Goal: Transaction & Acquisition: Obtain resource

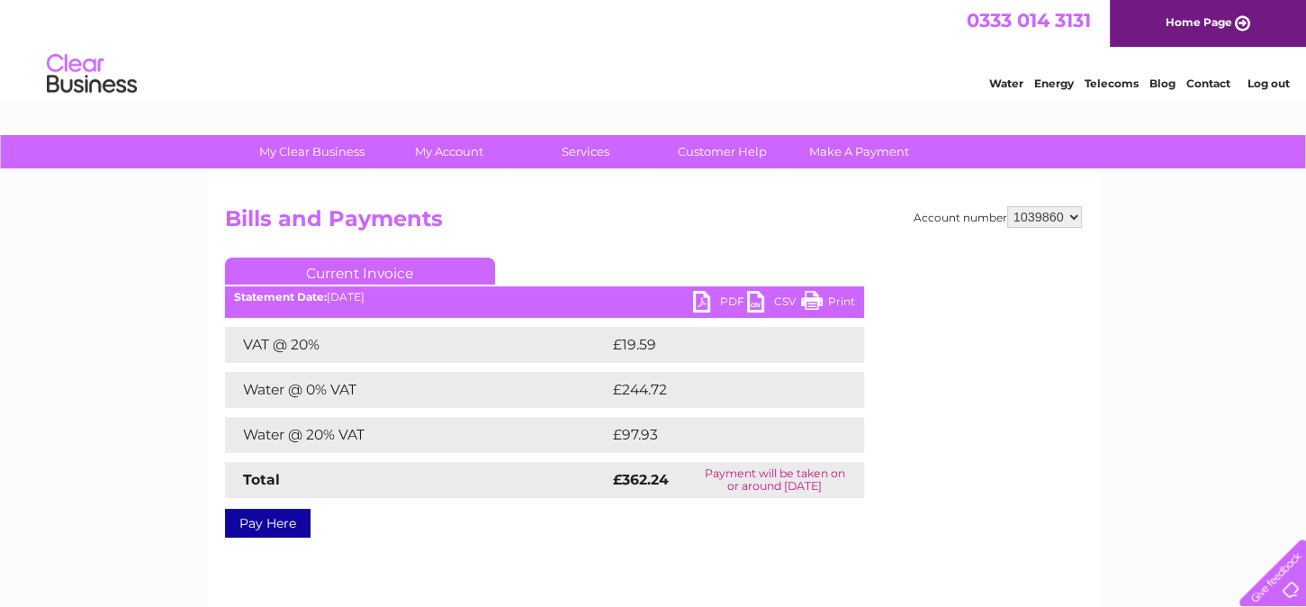
click at [1276, 79] on link "Log out" at bounding box center [1268, 84] width 42 height 14
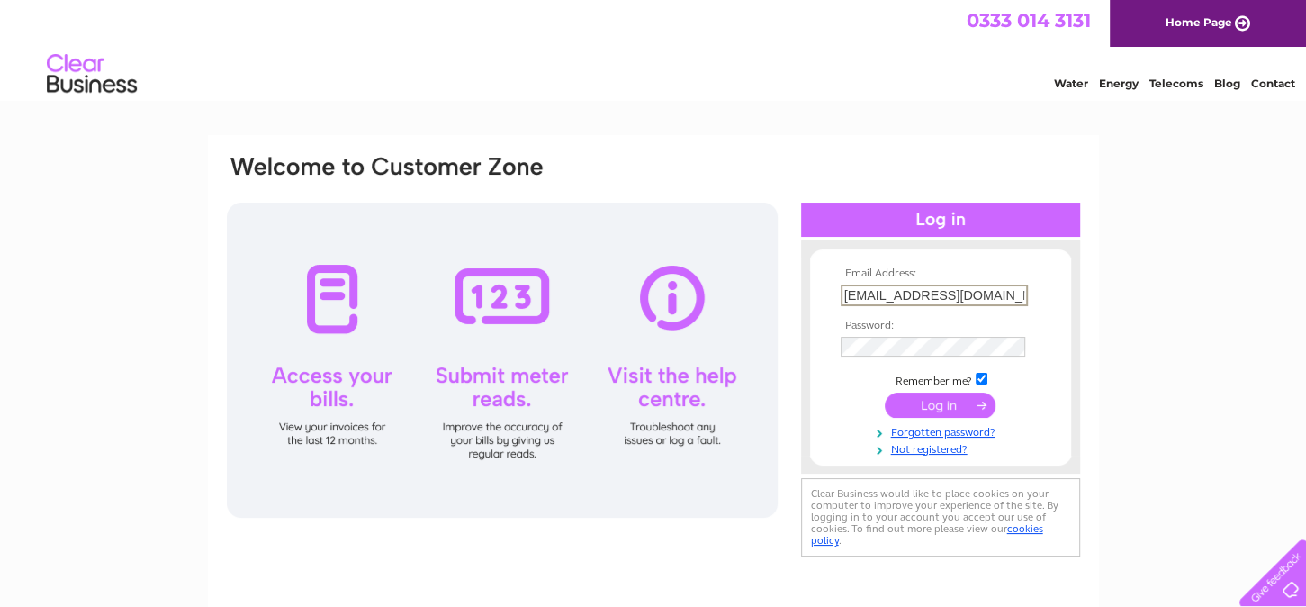
click at [993, 288] on input "[EMAIL_ADDRESS][DOMAIN_NAME]" at bounding box center [934, 295] width 187 height 22
drag, startPoint x: 1015, startPoint y: 293, endPoint x: 744, endPoint y: 287, distance: 271.0
click at [744, 287] on div "Email Address: nclark@orevalleyha.org.uk Password:" at bounding box center [653, 357] width 857 height 408
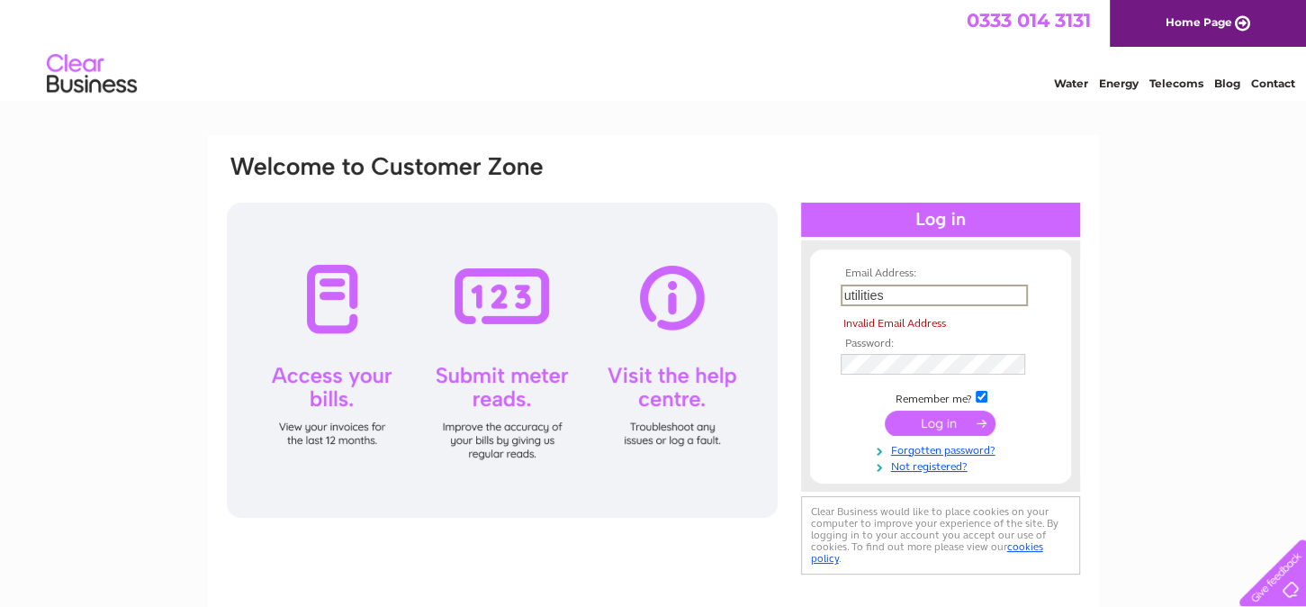
type input "utilities@orevalleyha.org.uk"
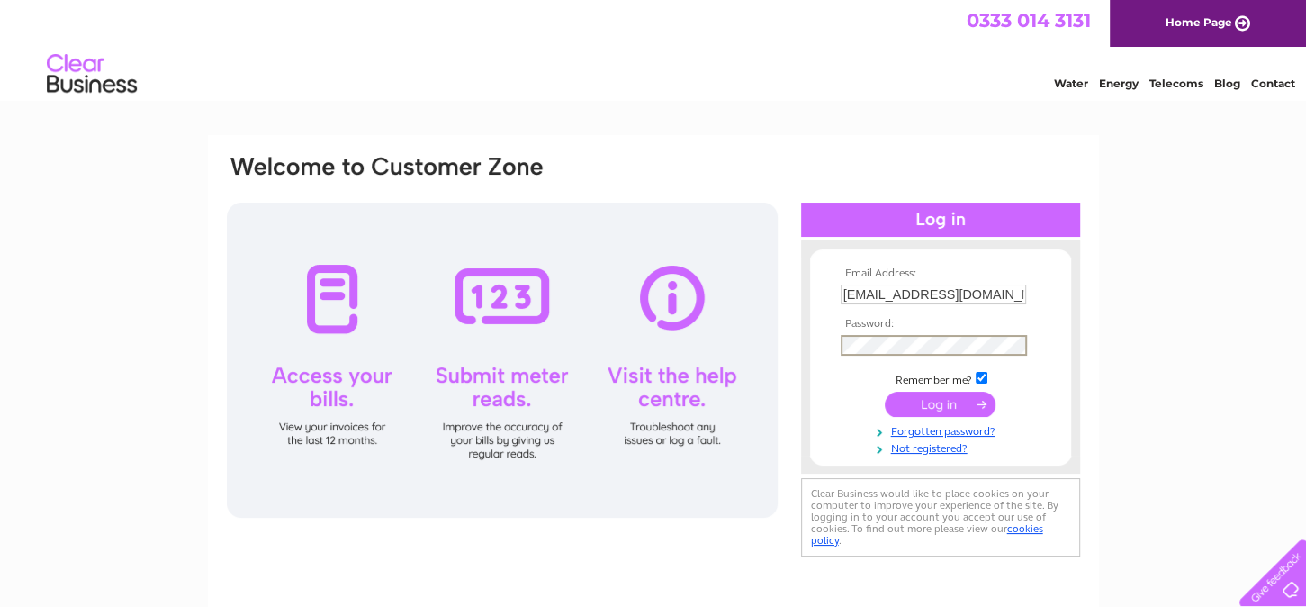
click at [1078, 293] on div "Email Address: utilities@orevalleyha.org.uk Password:" at bounding box center [940, 356] width 279 height 197
click at [828, 381] on form "Email Address: utilities@orevalleyha.org.uk Password:" at bounding box center [940, 361] width 261 height 188
click at [942, 405] on input "submit" at bounding box center [940, 403] width 111 height 25
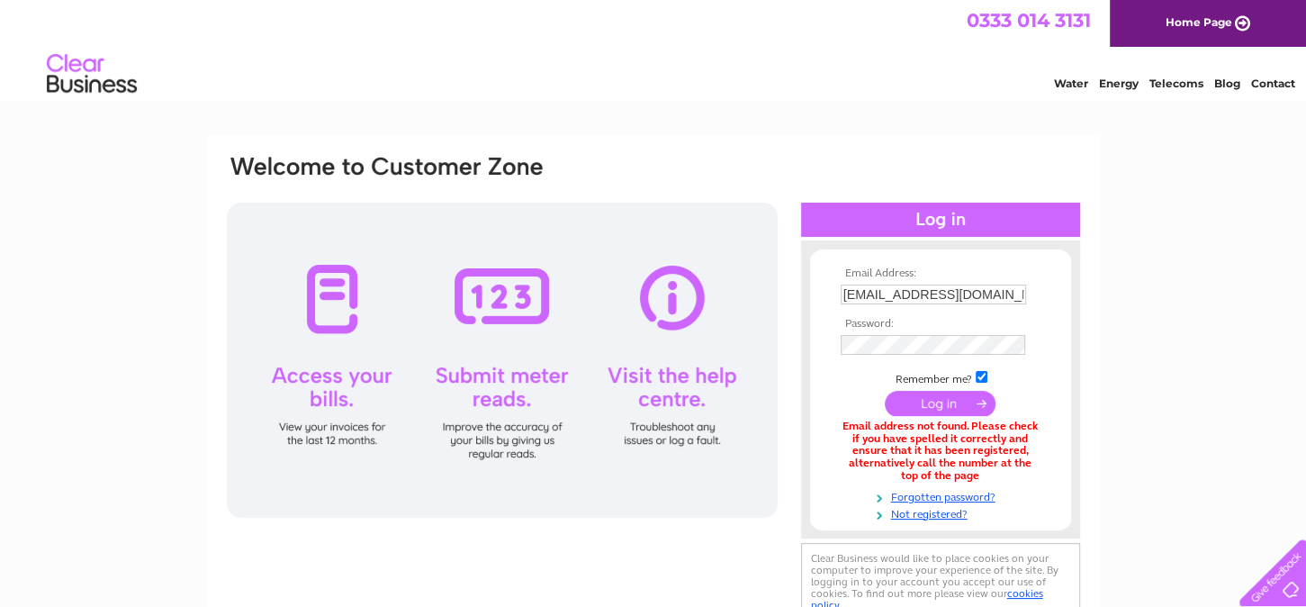
click at [892, 287] on input "[EMAIL_ADDRESS][DOMAIN_NAME]" at bounding box center [933, 294] width 185 height 20
drag, startPoint x: 1014, startPoint y: 301, endPoint x: 777, endPoint y: 281, distance: 237.6
click at [777, 281] on div "Email Address: [EMAIL_ADDRESS][DOMAIN_NAME] Password:" at bounding box center [653, 390] width 857 height 474
click at [885, 392] on input "submit" at bounding box center [940, 404] width 111 height 25
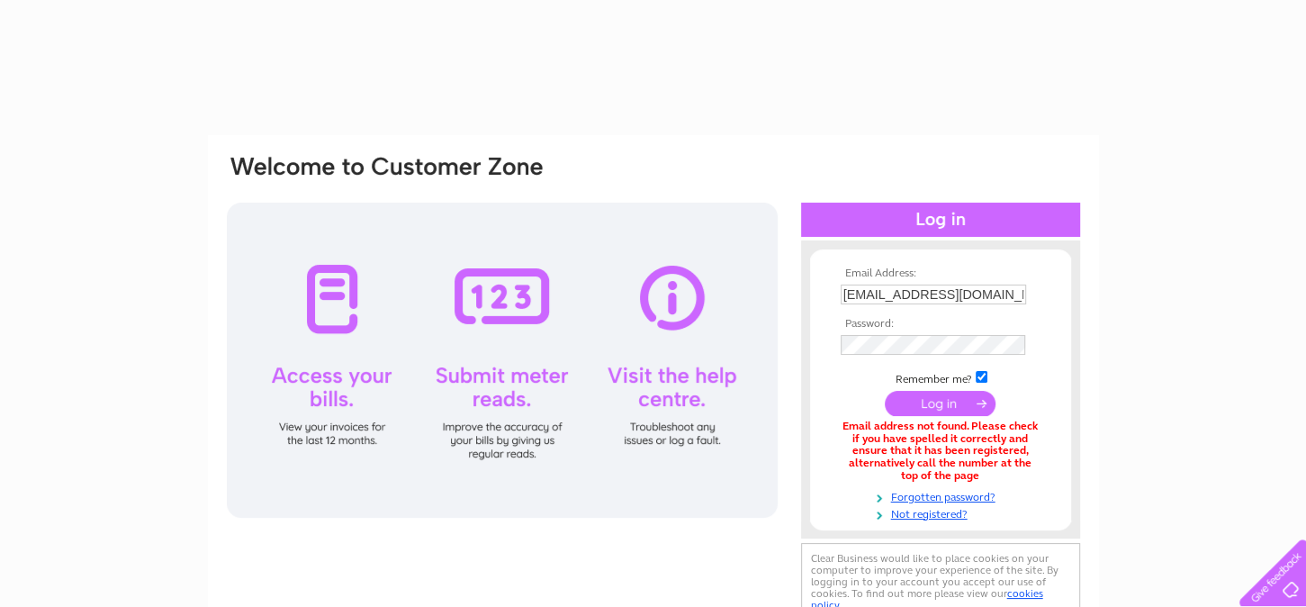
click at [964, 401] on input "submit" at bounding box center [940, 403] width 111 height 25
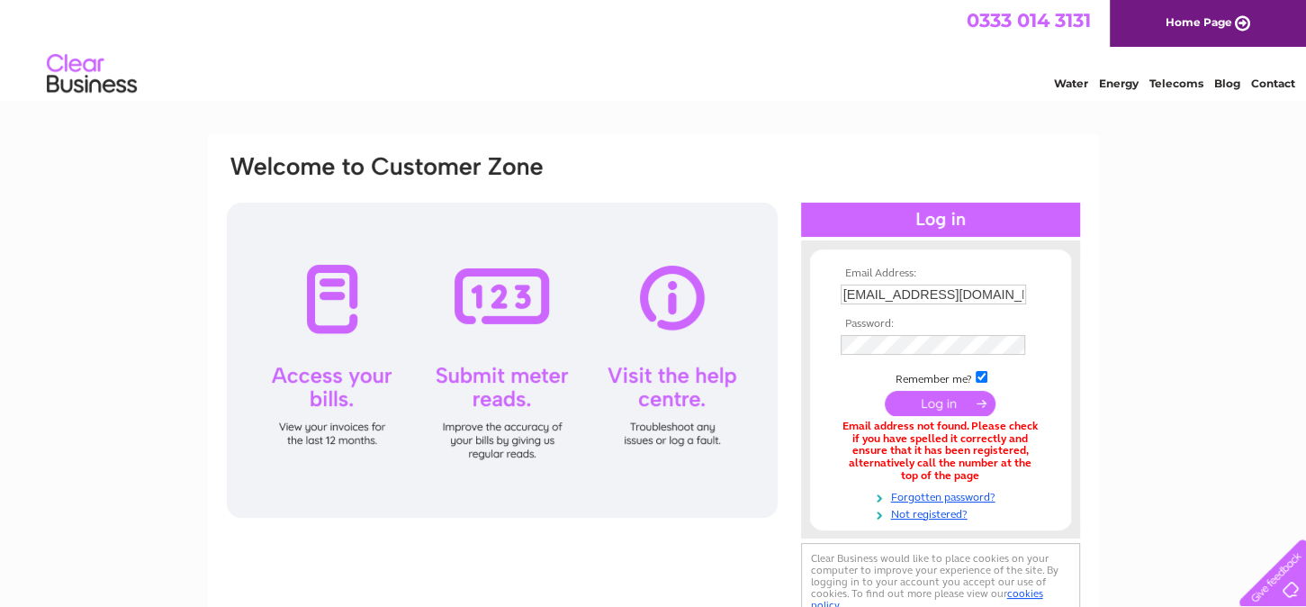
click at [1254, 195] on div "Email Address: utilities@orevalleyha.org.uk Password:" at bounding box center [653, 543] width 1306 height 816
click at [948, 398] on input "submit" at bounding box center [940, 403] width 111 height 25
drag, startPoint x: 1015, startPoint y: 286, endPoint x: 586, endPoint y: 268, distance: 429.8
click at [622, 294] on div "Email Address: [EMAIL_ADDRESS][DOMAIN_NAME] Password:" at bounding box center [653, 390] width 857 height 474
type input "f"
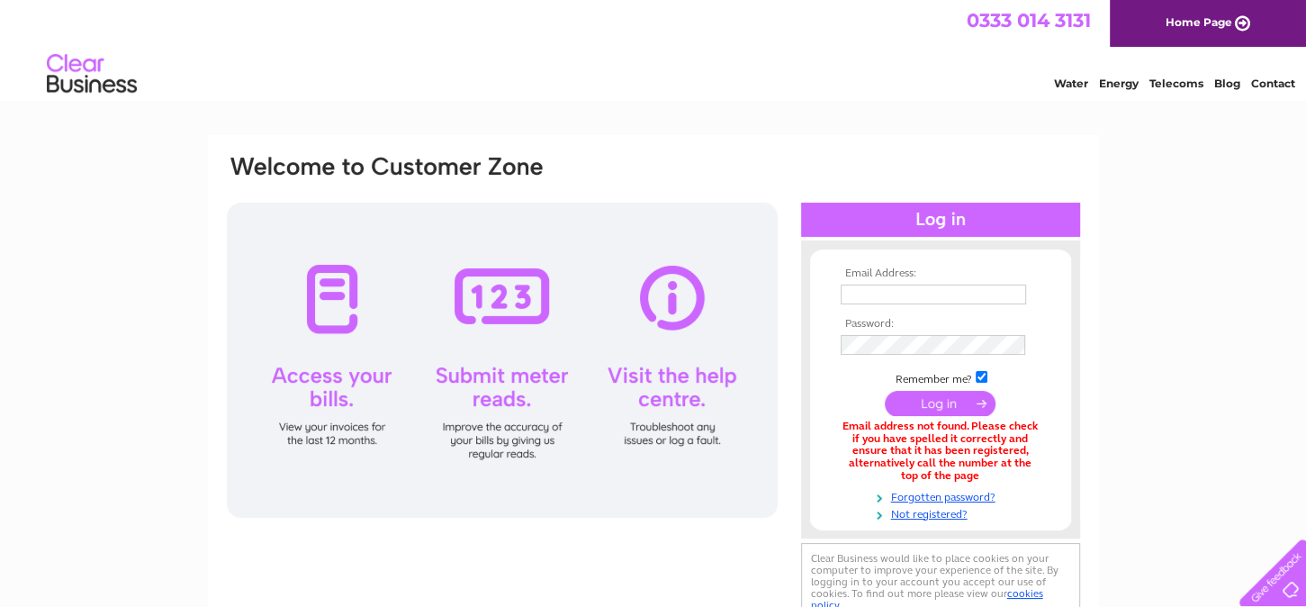
type input "[EMAIL_ADDRESS][DOMAIN_NAME]"
click at [947, 401] on input "submit" at bounding box center [940, 403] width 111 height 25
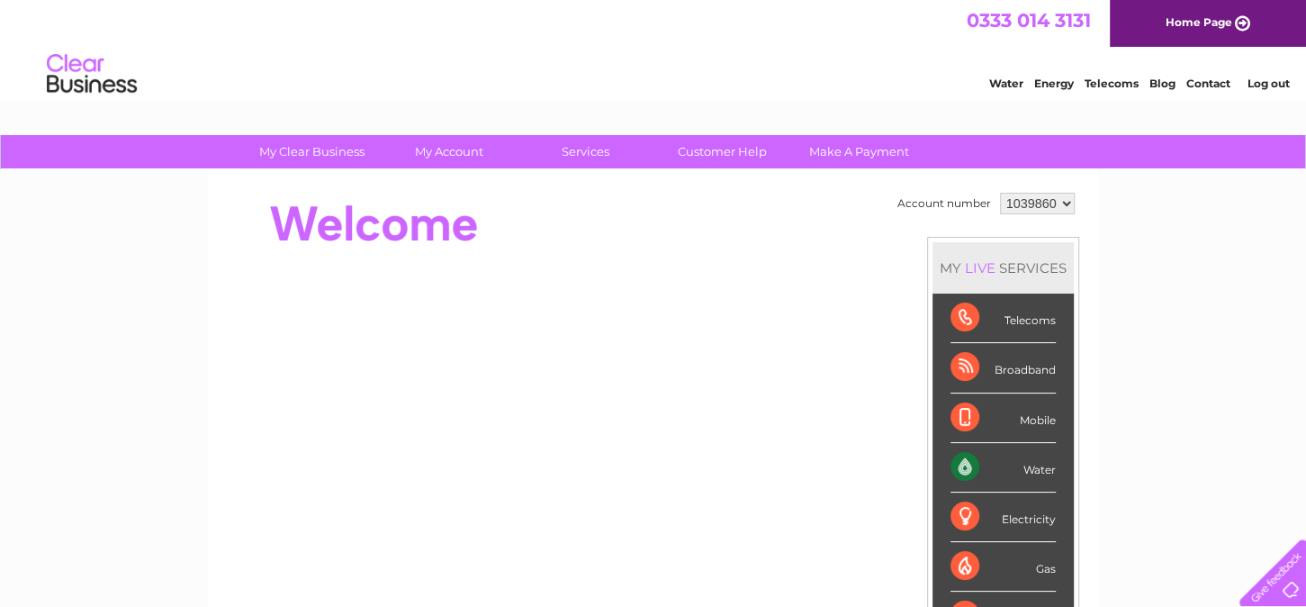
click at [1056, 212] on select "1039860" at bounding box center [1037, 204] width 75 height 22
click at [1058, 204] on select "1039860" at bounding box center [1037, 204] width 75 height 22
click at [1268, 78] on link "Log out" at bounding box center [1268, 84] width 42 height 14
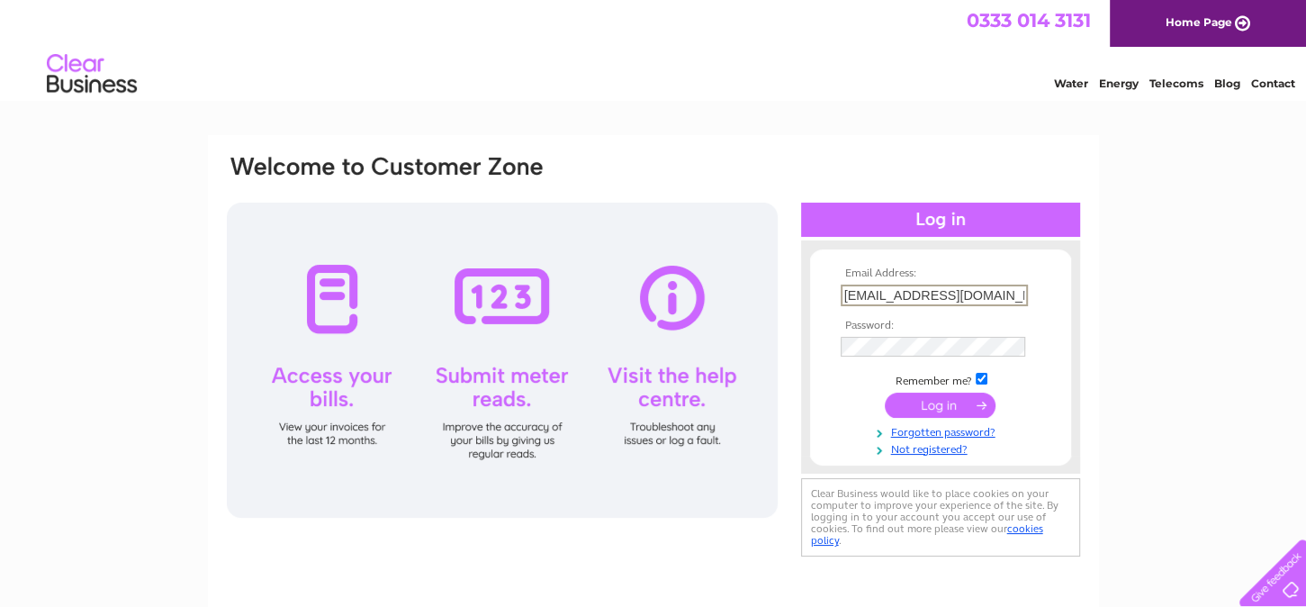
drag, startPoint x: 1005, startPoint y: 291, endPoint x: 717, endPoint y: 295, distance: 287.2
click at [717, 295] on div "Email Address: nclark@orevalleyha.org.uk Password:" at bounding box center [653, 357] width 857 height 408
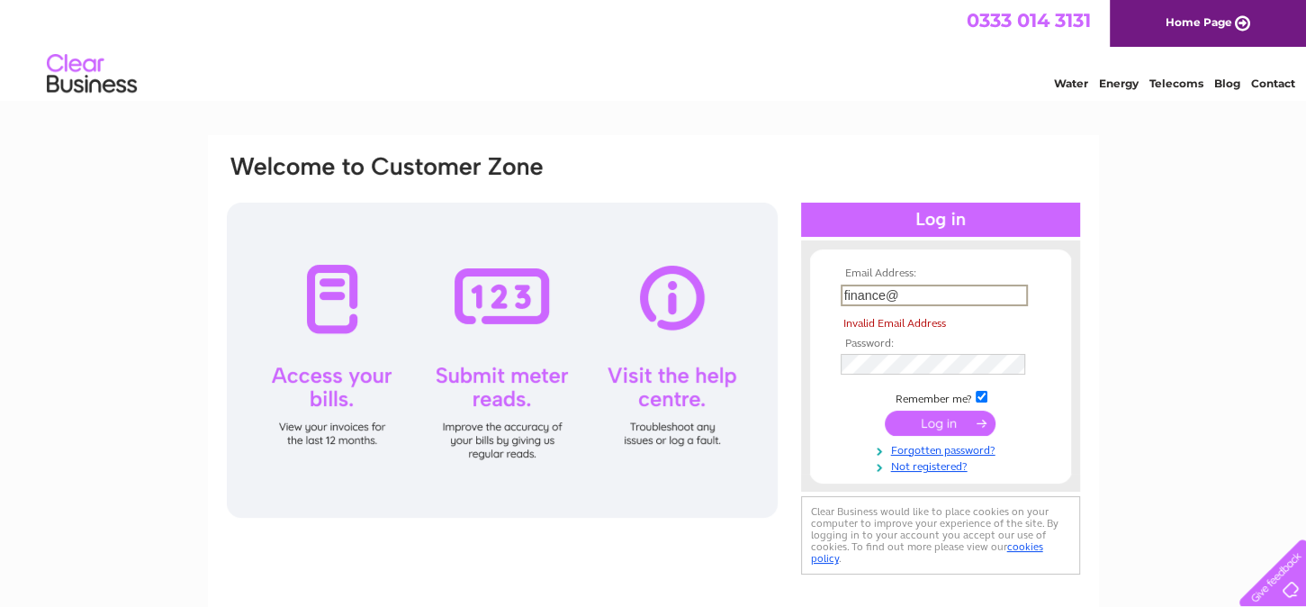
click at [915, 295] on input "finance@" at bounding box center [934, 295] width 187 height 22
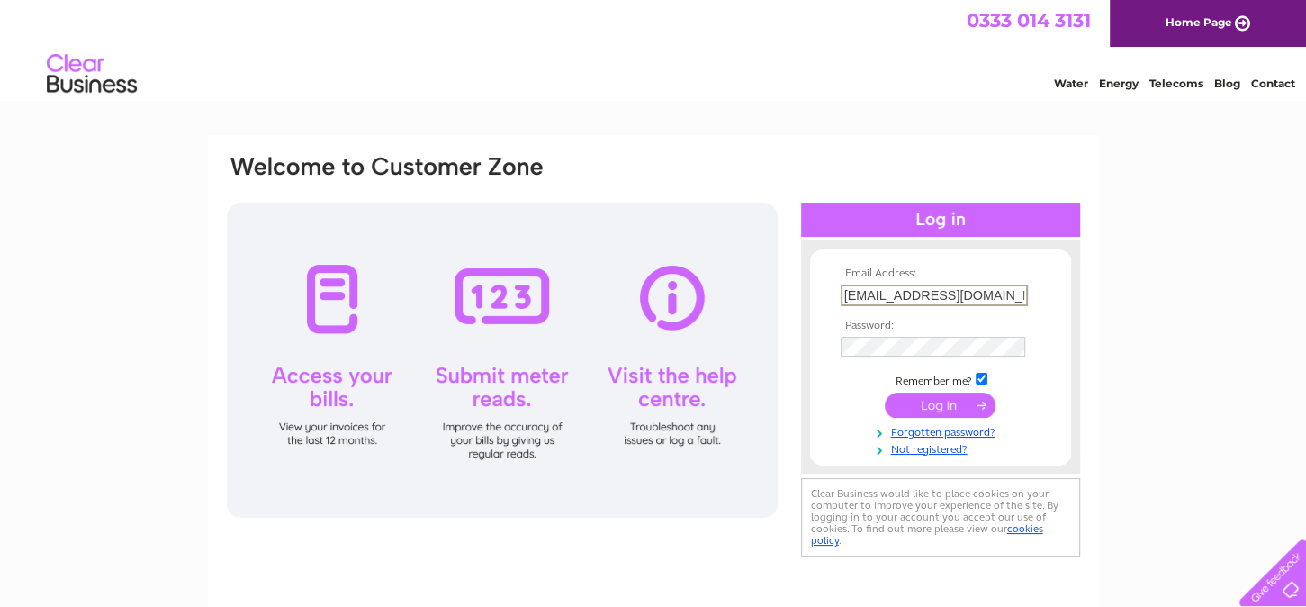
type input "finance@orevalleyha.org.uk"
click at [944, 400] on input "submit" at bounding box center [940, 404] width 111 height 25
click at [929, 397] on input "submit" at bounding box center [940, 403] width 111 height 25
click at [970, 403] on input "submit" at bounding box center [940, 403] width 111 height 25
click at [979, 408] on input "submit" at bounding box center [940, 404] width 111 height 25
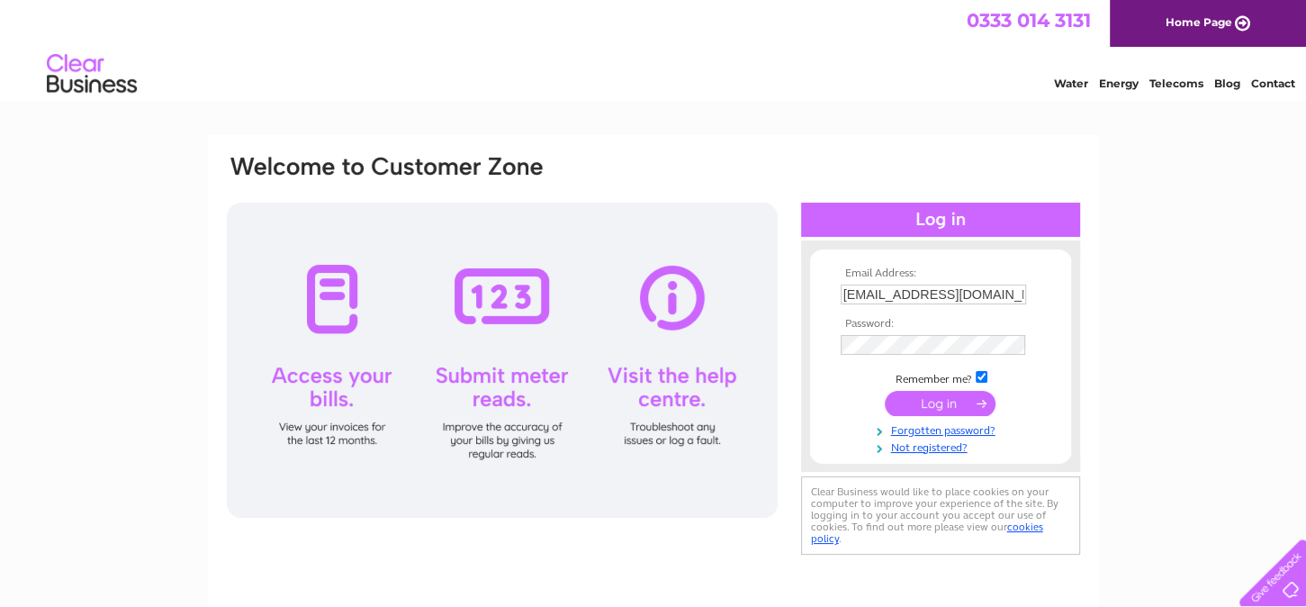
click at [913, 394] on input "submit" at bounding box center [940, 403] width 111 height 25
click at [910, 394] on input "submit" at bounding box center [940, 403] width 111 height 25
click at [909, 395] on input "submit" at bounding box center [940, 403] width 111 height 25
click at [942, 407] on input "submit" at bounding box center [940, 403] width 111 height 25
click at [829, 402] on form "Email Address: finance@orevalleyha.org.uk Password:" at bounding box center [940, 360] width 261 height 186
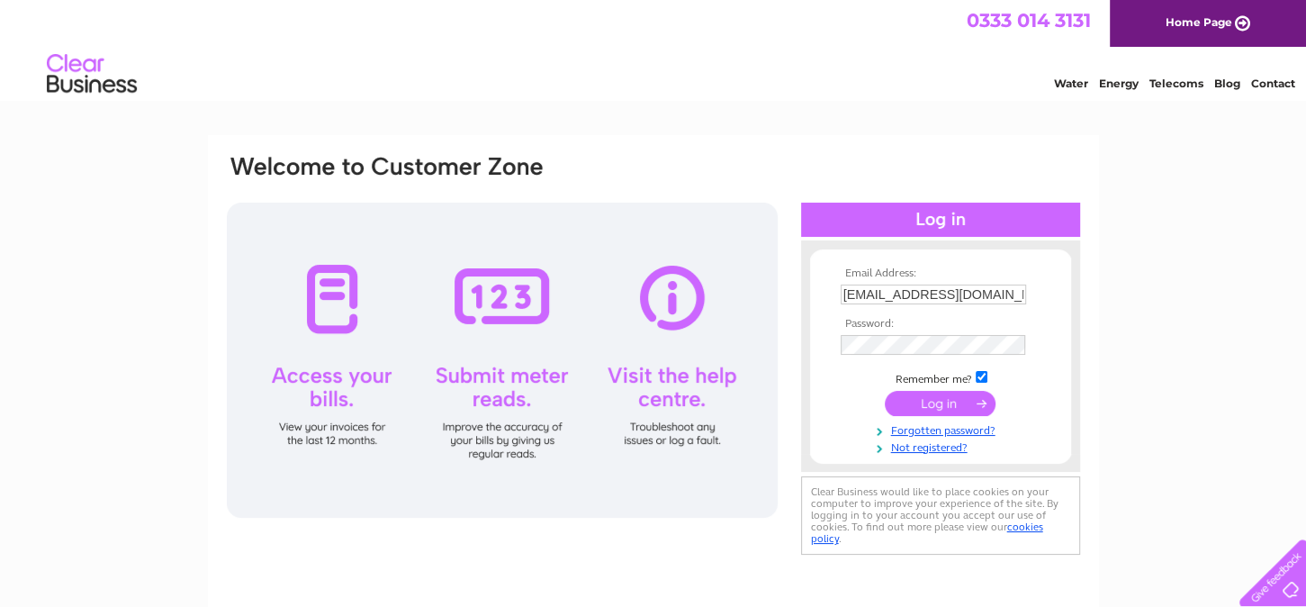
click at [903, 405] on input "submit" at bounding box center [940, 403] width 111 height 25
click at [962, 400] on input "submit" at bounding box center [940, 403] width 111 height 25
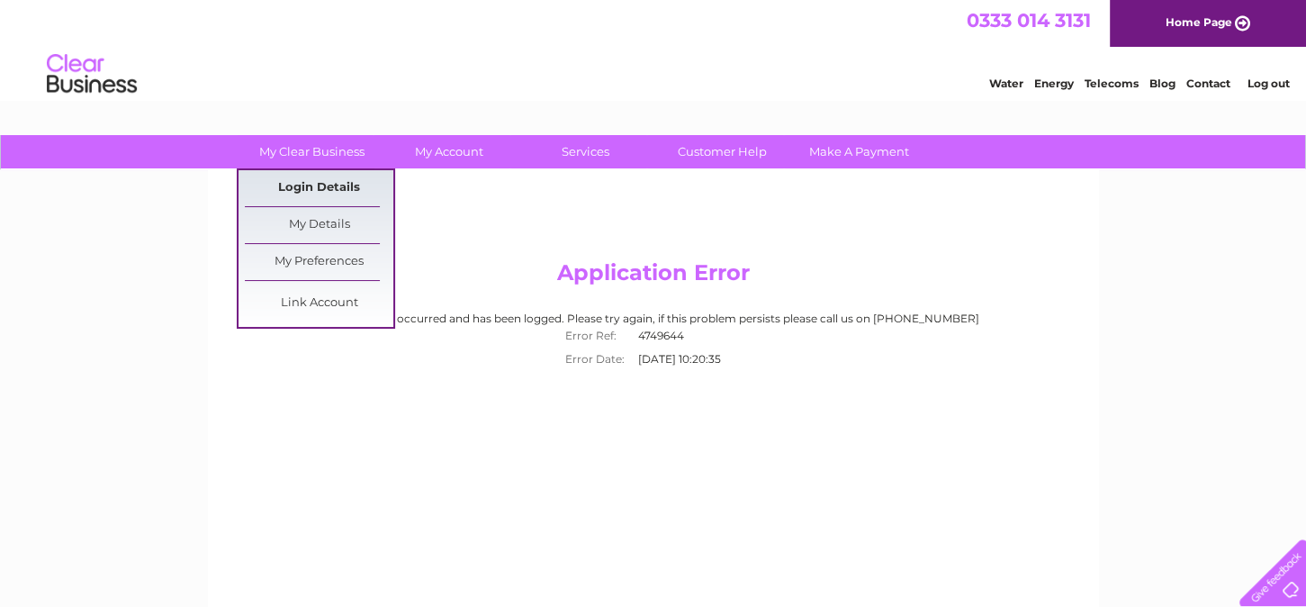
click at [315, 183] on link "Login Details" at bounding box center [319, 188] width 149 height 36
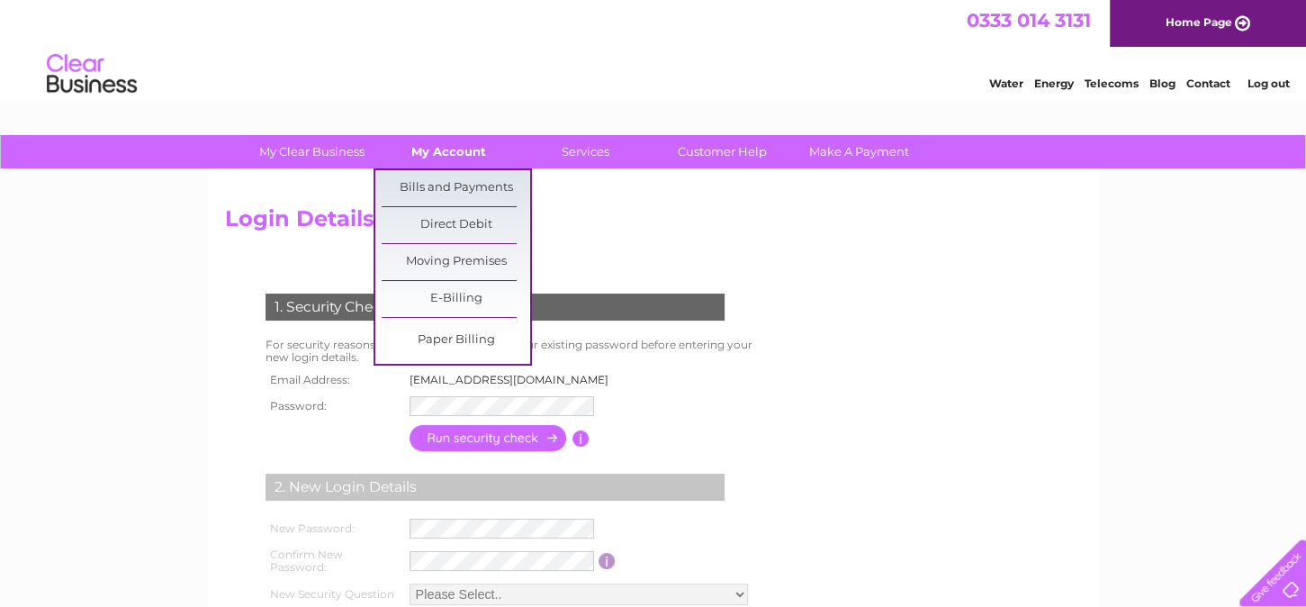
click at [454, 153] on link "My Account" at bounding box center [448, 151] width 149 height 33
click at [455, 146] on link "My Account" at bounding box center [448, 151] width 149 height 33
click at [442, 186] on link "Bills and Payments" at bounding box center [456, 188] width 149 height 36
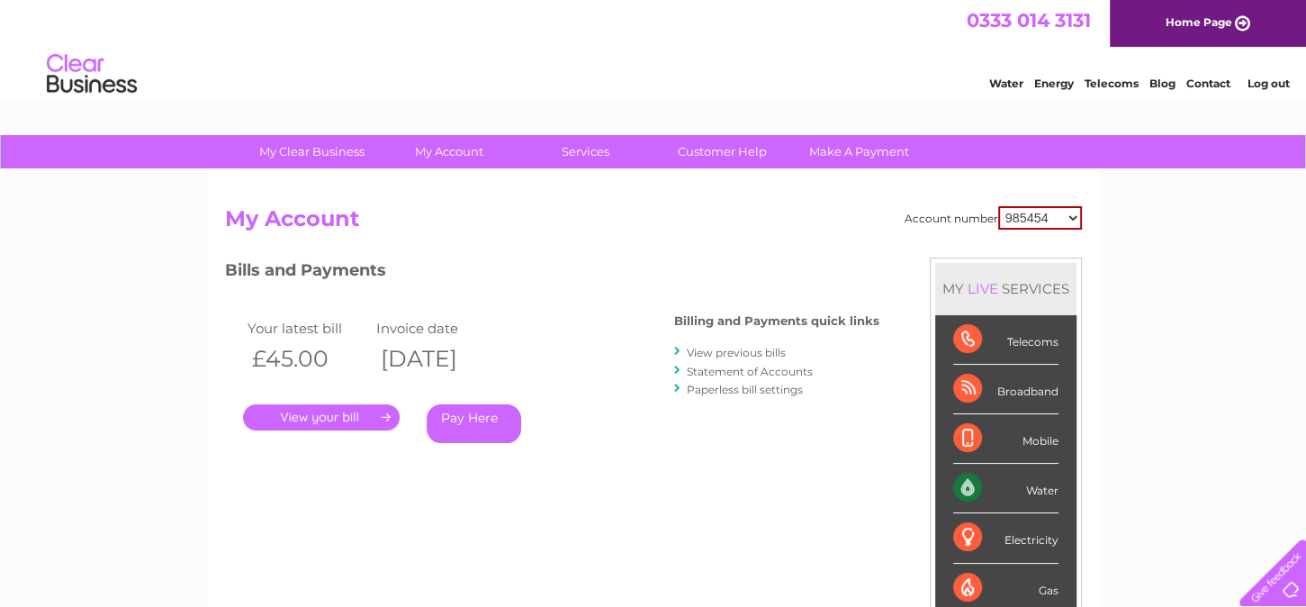
click at [1071, 212] on select "985454 30282785" at bounding box center [1040, 217] width 84 height 23
select select "30282785"
click at [999, 206] on select "985454 30282785" at bounding box center [1040, 217] width 84 height 23
click at [365, 423] on link "." at bounding box center [321, 417] width 157 height 26
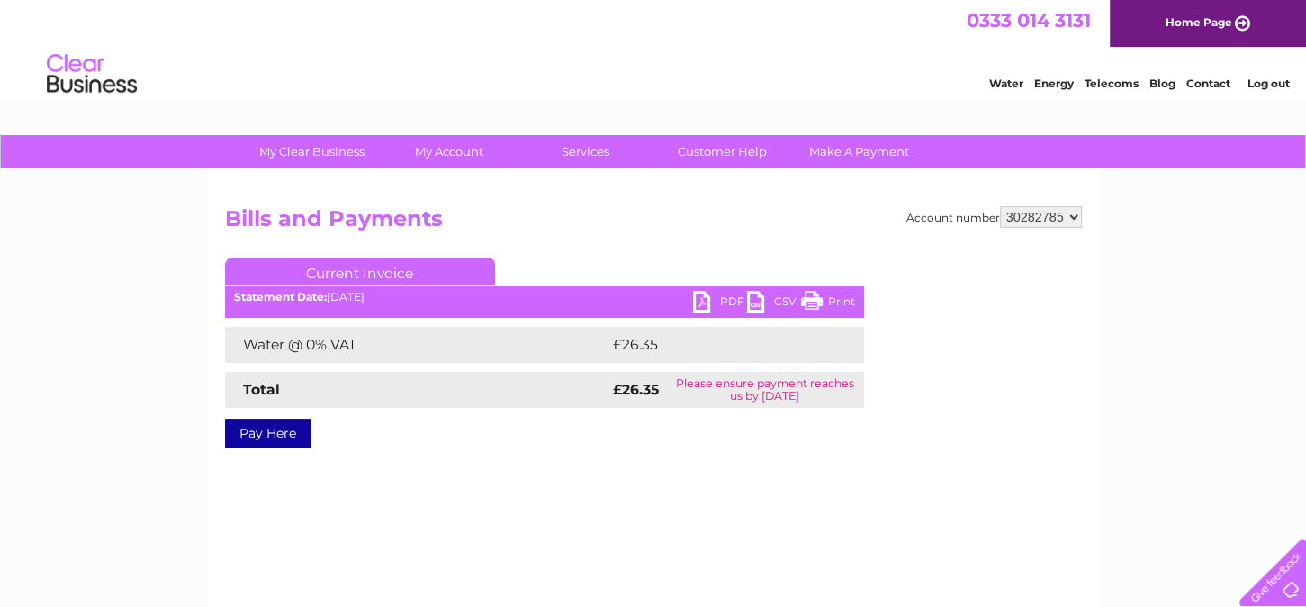
click at [708, 294] on link "PDF" at bounding box center [720, 304] width 54 height 26
